Goal: Task Accomplishment & Management: Manage account settings

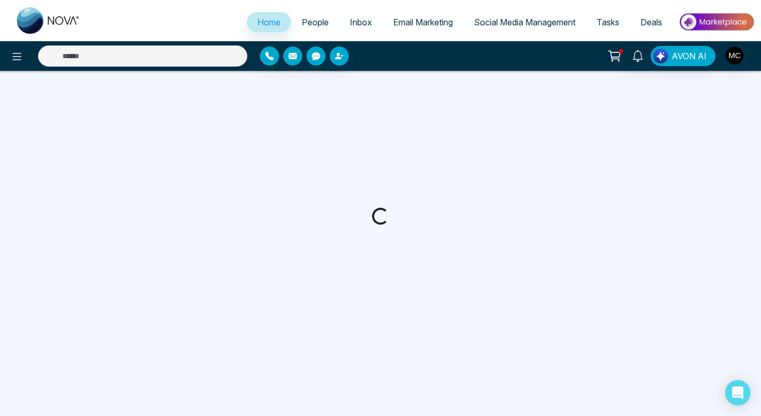
select select "*"
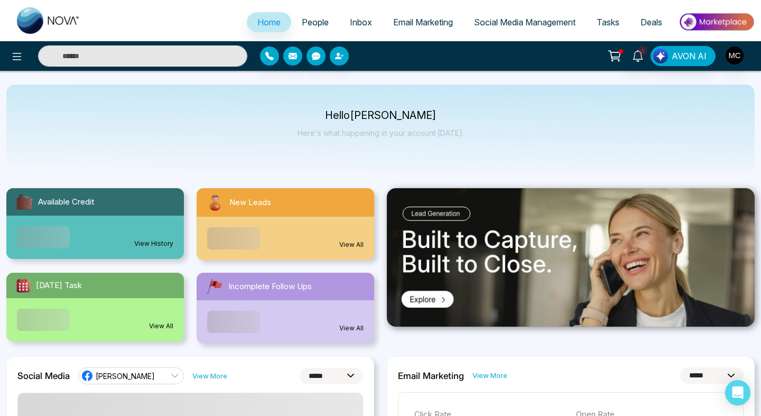
click at [291, 191] on div "New Leads" at bounding box center [284, 202] width 177 height 29
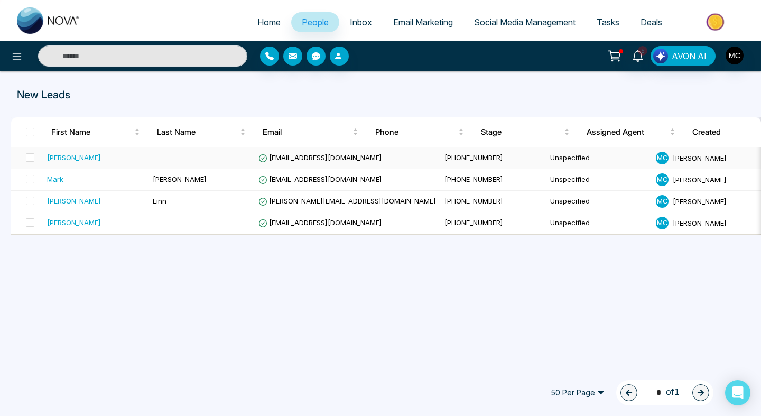
click at [70, 153] on div "[PERSON_NAME]" at bounding box center [74, 157] width 54 height 11
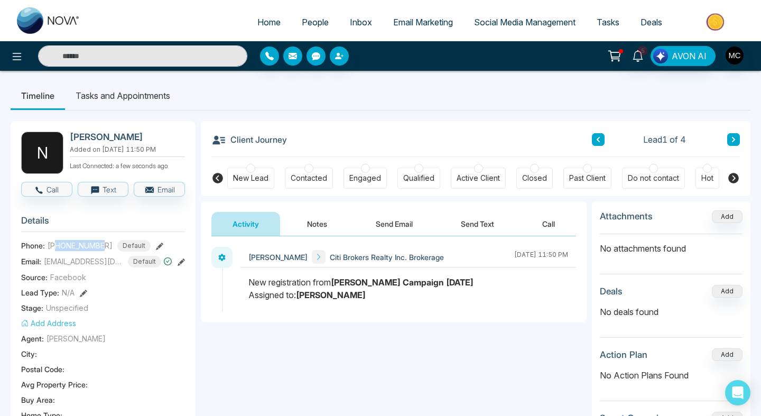
drag, startPoint x: 106, startPoint y: 244, endPoint x: 55, endPoint y: 242, distance: 50.7
click at [55, 242] on div "[PHONE_NUMBER] Default" at bounding box center [99, 246] width 103 height 12
copy span "6479277999"
click at [320, 219] on button "Notes" at bounding box center [317, 224] width 62 height 24
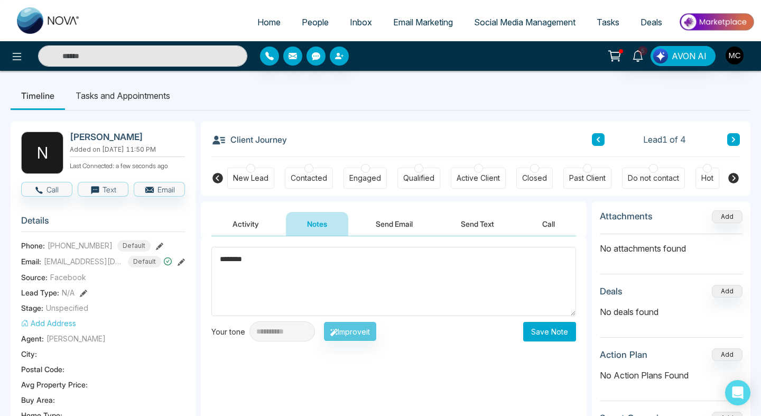
type textarea "*******"
click at [552, 328] on button "Save Note" at bounding box center [549, 332] width 53 height 20
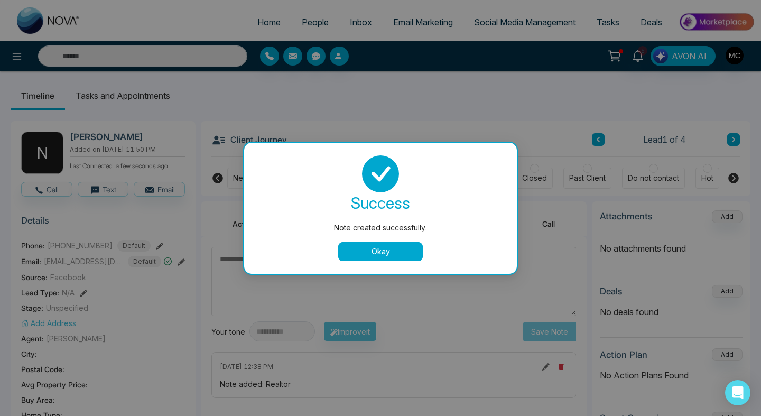
click at [354, 252] on button "Okay" at bounding box center [380, 251] width 85 height 19
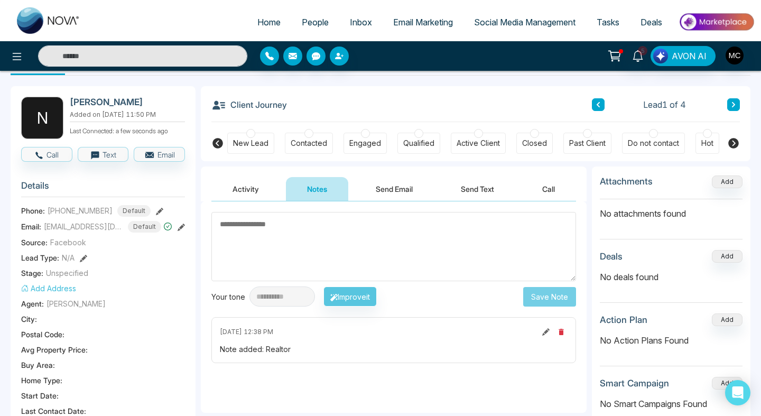
scroll to position [33, 0]
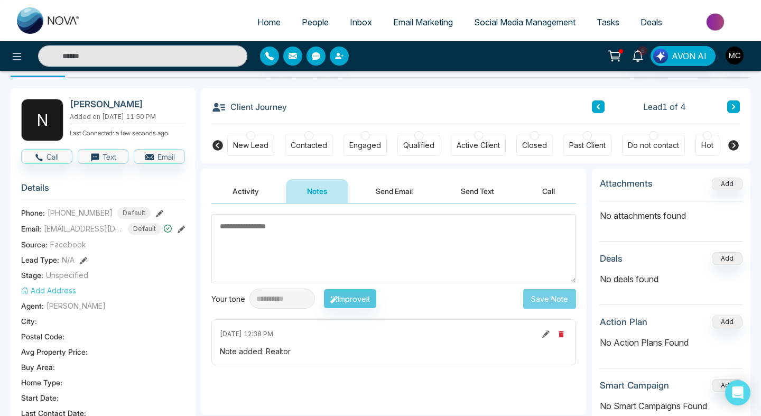
click at [329, 22] on link "People" at bounding box center [315, 22] width 48 height 20
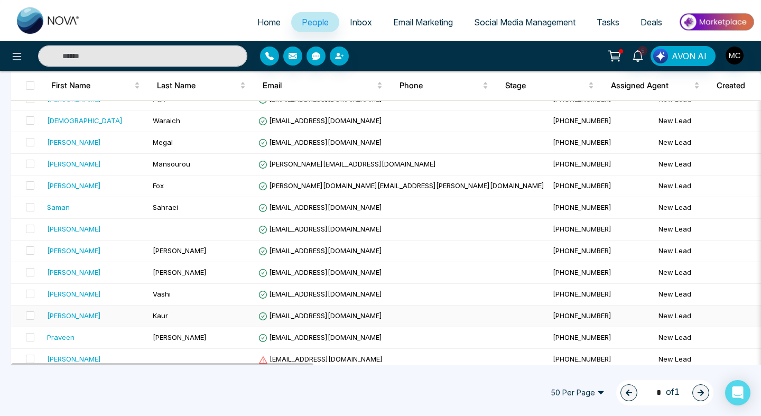
scroll to position [782, 0]
